Goal: Task Accomplishment & Management: Use online tool/utility

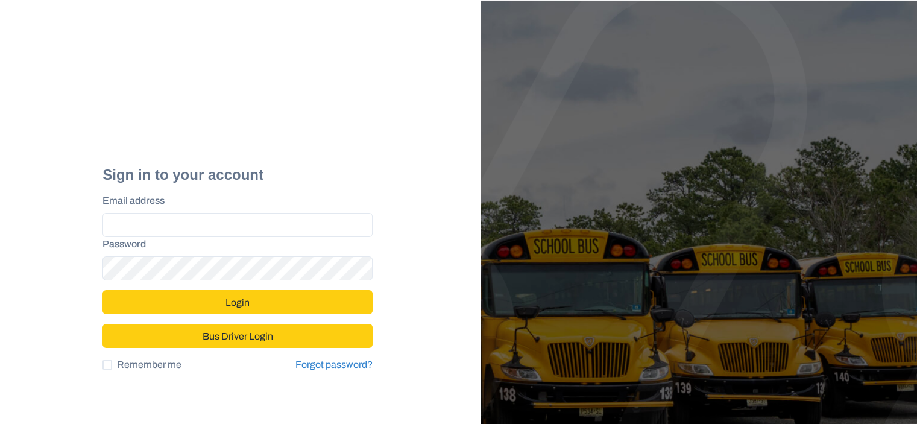
type input "**********"
click at [271, 308] on button "Login" at bounding box center [238, 302] width 270 height 24
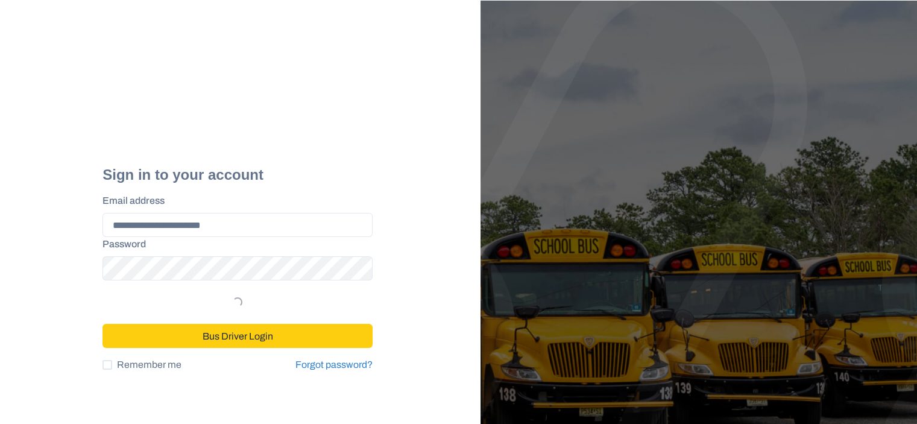
select select "*"
select select "****"
